Goal: Navigation & Orientation: Find specific page/section

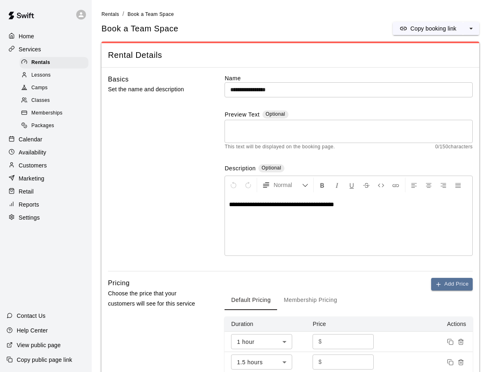
scroll to position [217, 0]
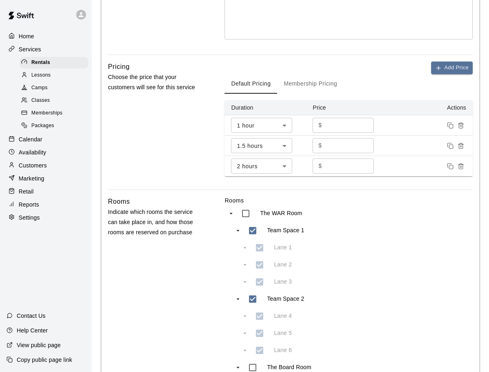
click at [52, 100] on div "Classes" at bounding box center [54, 100] width 69 height 11
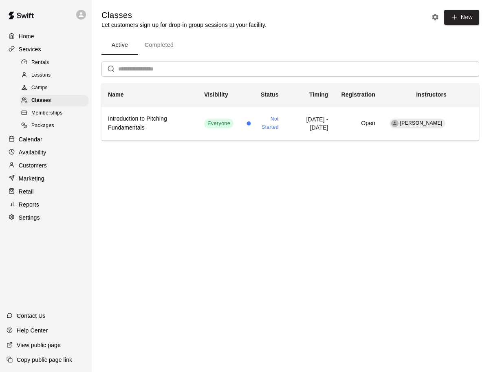
click at [51, 90] on div "Camps" at bounding box center [54, 87] width 69 height 11
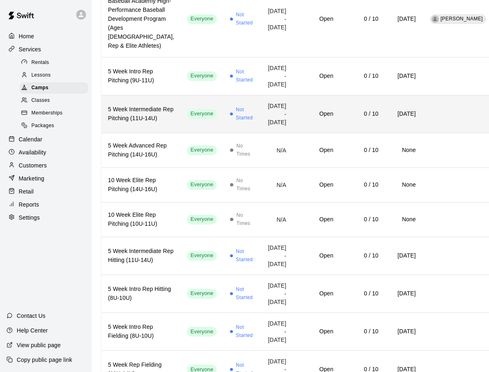
scroll to position [136, 0]
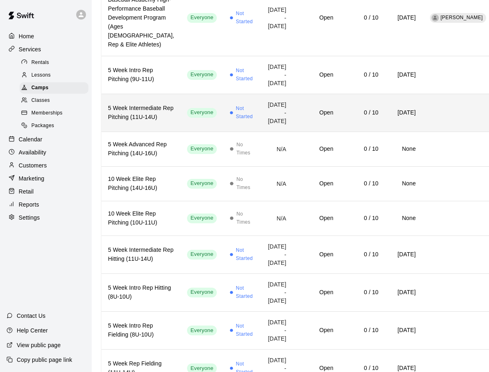
click at [181, 132] on td "Everyone" at bounding box center [202, 113] width 42 height 38
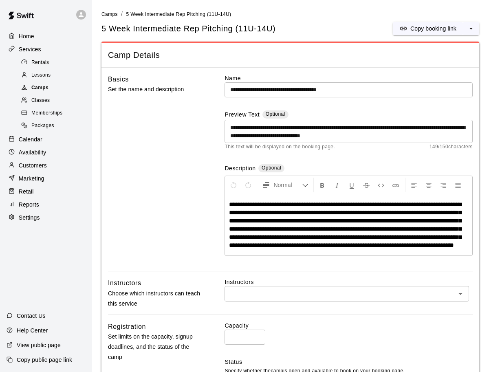
click at [59, 89] on div "Camps" at bounding box center [54, 87] width 69 height 11
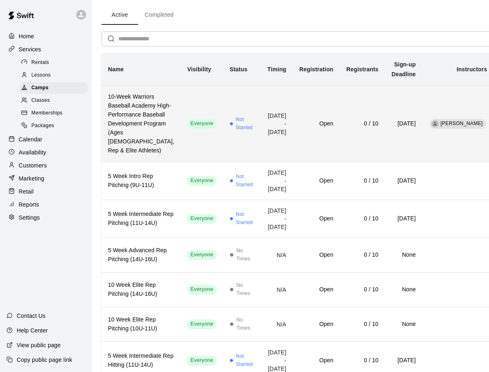
scroll to position [31, 0]
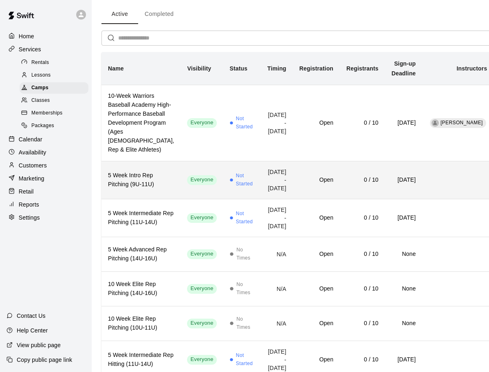
click at [226, 199] on td "Not Started" at bounding box center [243, 180] width 38 height 38
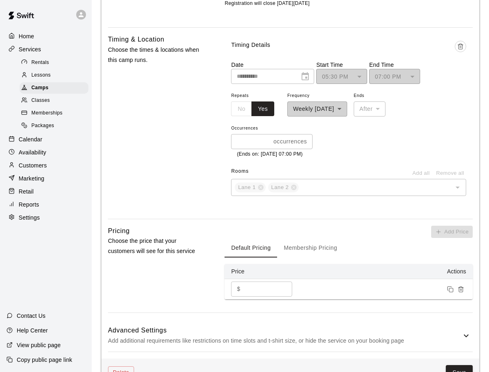
scroll to position [454, 0]
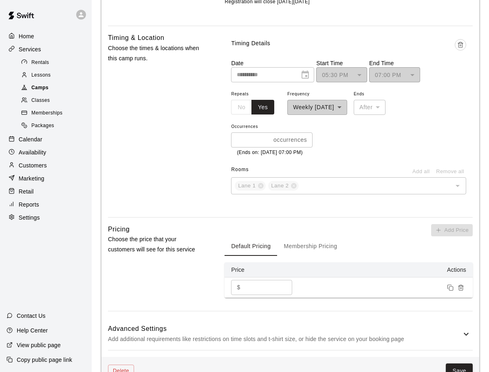
click at [62, 89] on div "Camps" at bounding box center [54, 87] width 69 height 11
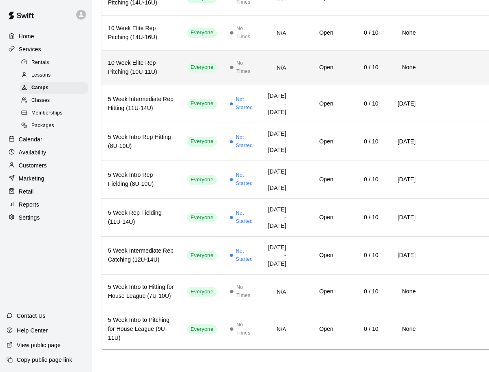
scroll to position [356, 0]
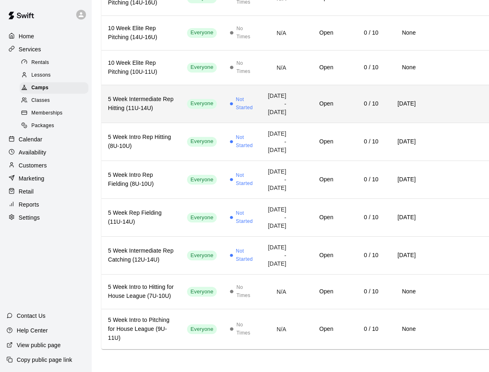
click at [224, 123] on td "Not Started" at bounding box center [243, 104] width 38 height 38
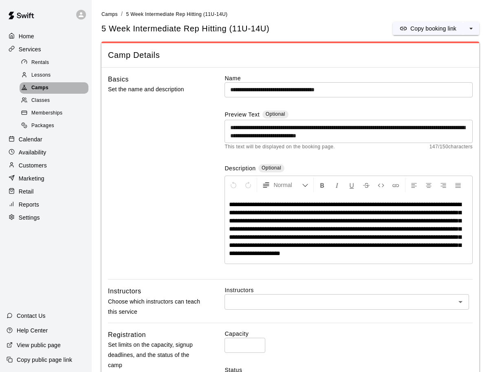
click at [60, 87] on div "Camps" at bounding box center [54, 87] width 69 height 11
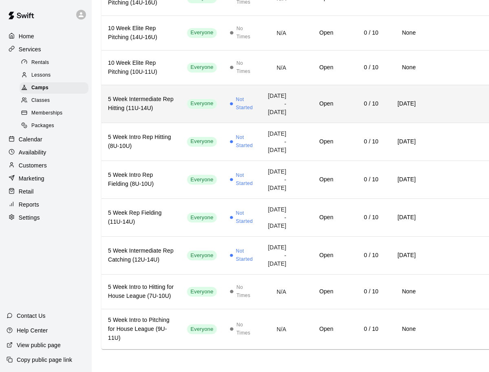
scroll to position [347, 0]
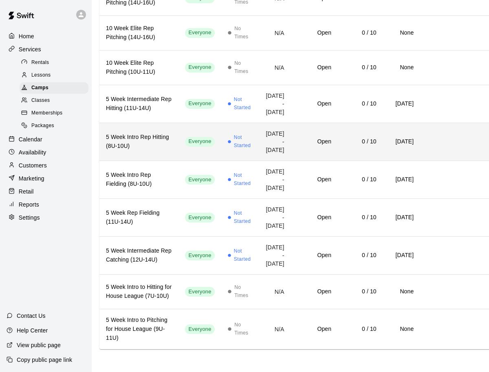
click at [224, 161] on td "Not Started" at bounding box center [240, 142] width 38 height 38
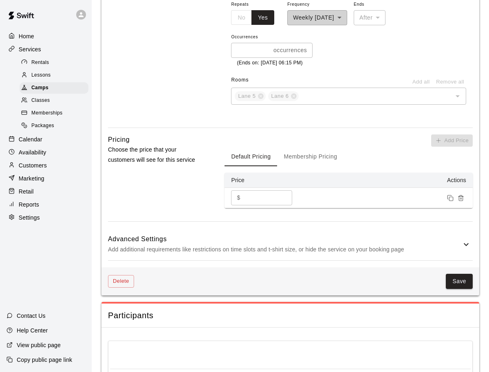
scroll to position [562, 0]
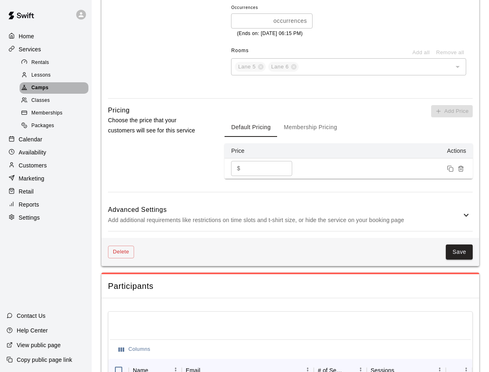
click at [55, 92] on div "Camps" at bounding box center [54, 87] width 69 height 11
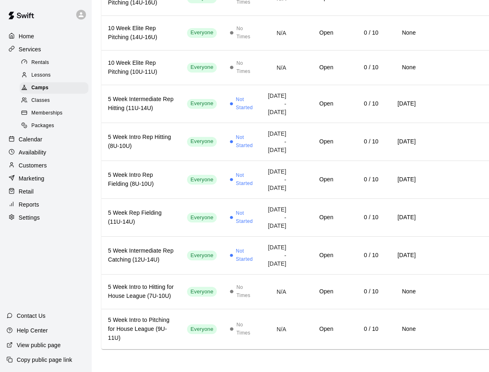
scroll to position [536, 0]
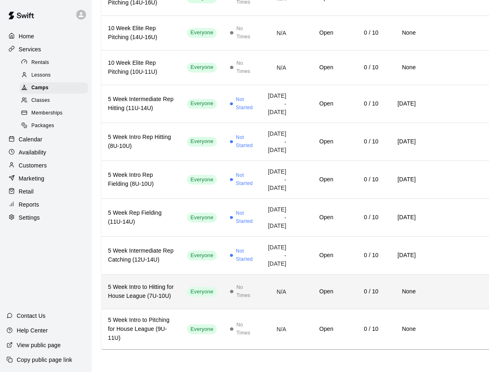
click at [190, 277] on td "Everyone" at bounding box center [202, 292] width 42 height 35
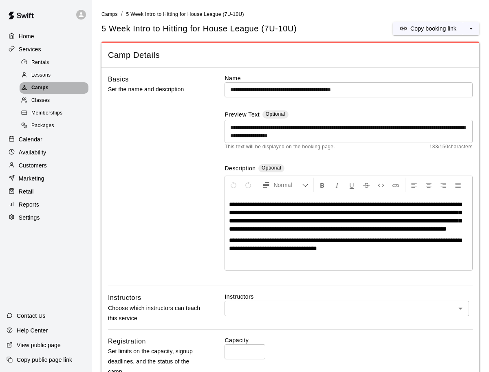
click at [61, 84] on div "Camps" at bounding box center [54, 87] width 69 height 11
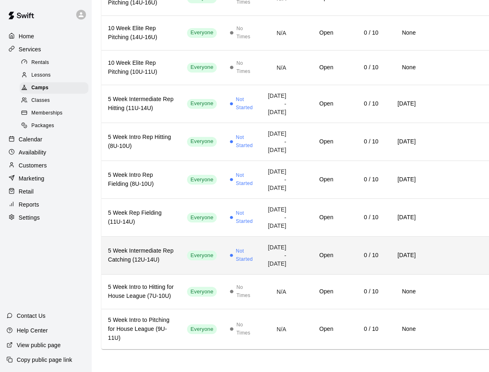
scroll to position [383, 0]
